Goal: Go to known website: Go to known website

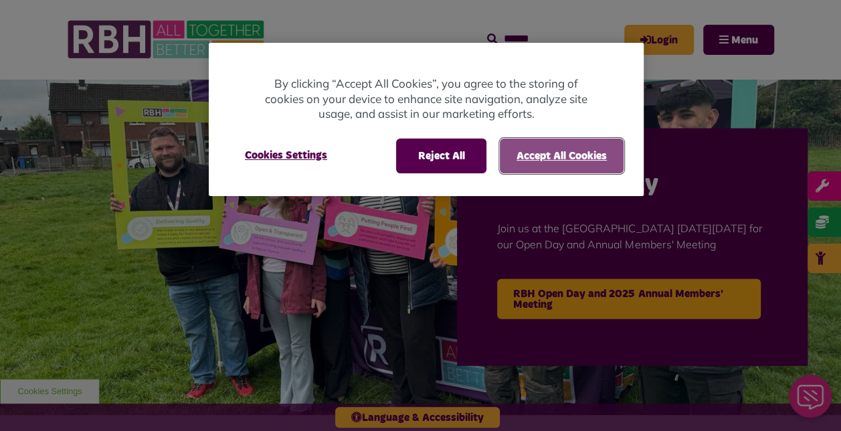
click at [529, 165] on button "Accept All Cookies" at bounding box center [562, 155] width 124 height 35
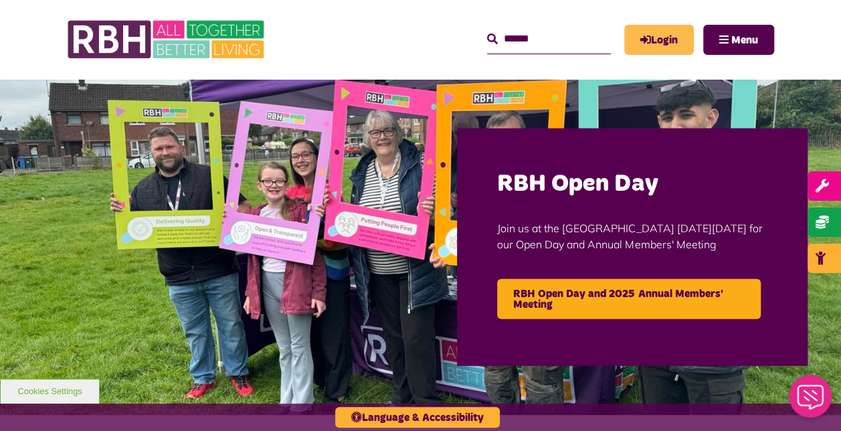
click at [648, 45] on link "Login" at bounding box center [659, 40] width 70 height 30
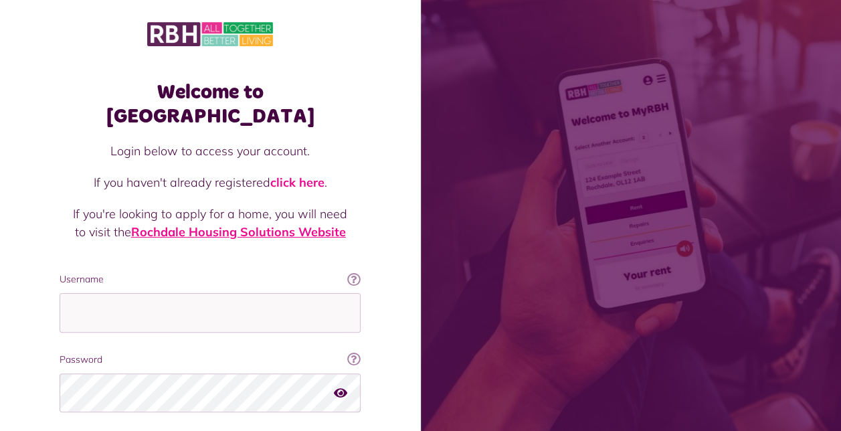
click at [276, 224] on link "Rochdale Housing Solutions Website" at bounding box center [238, 231] width 215 height 15
